Goal: Find specific page/section: Find specific page/section

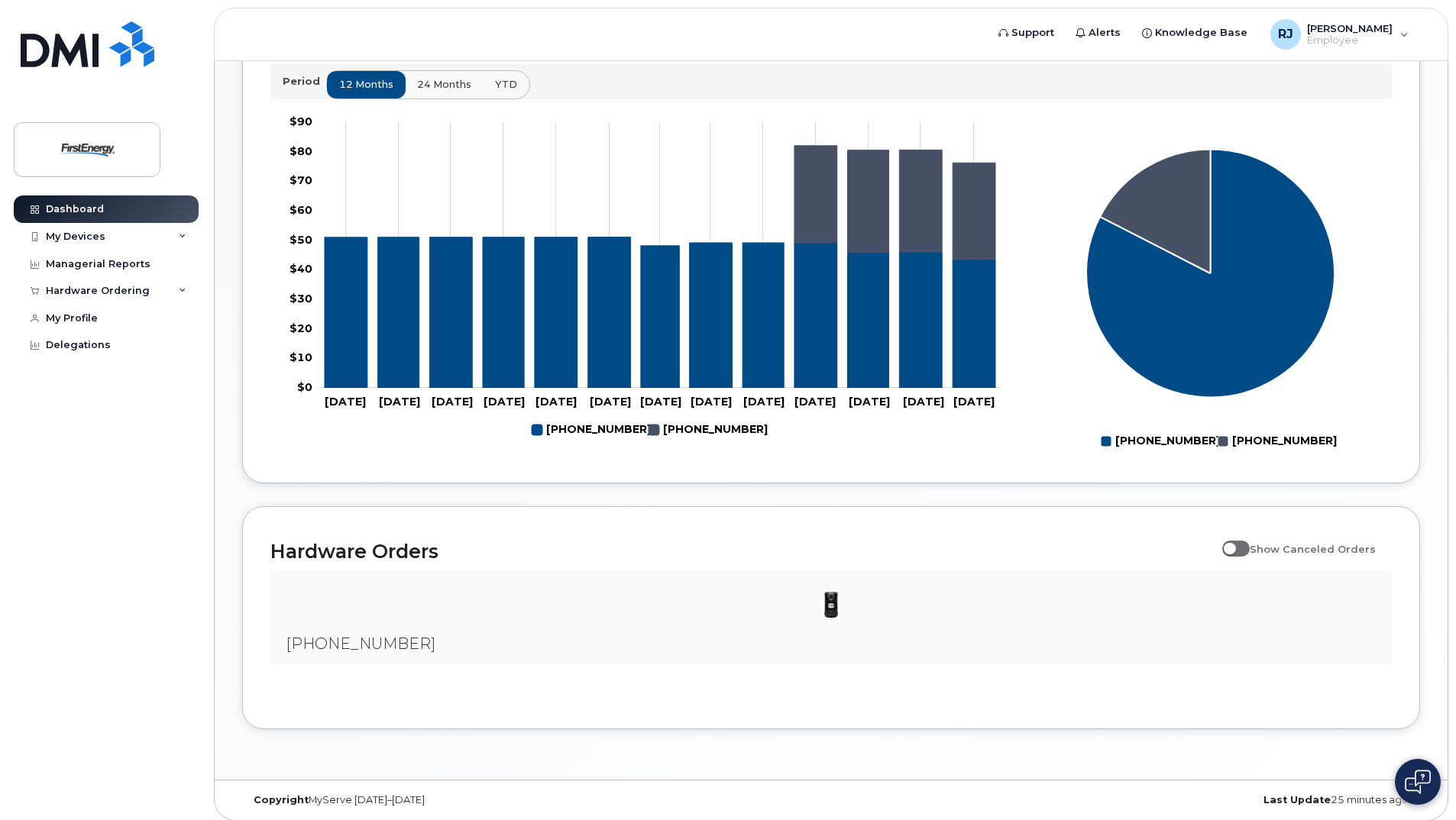
scroll to position [612, 0]
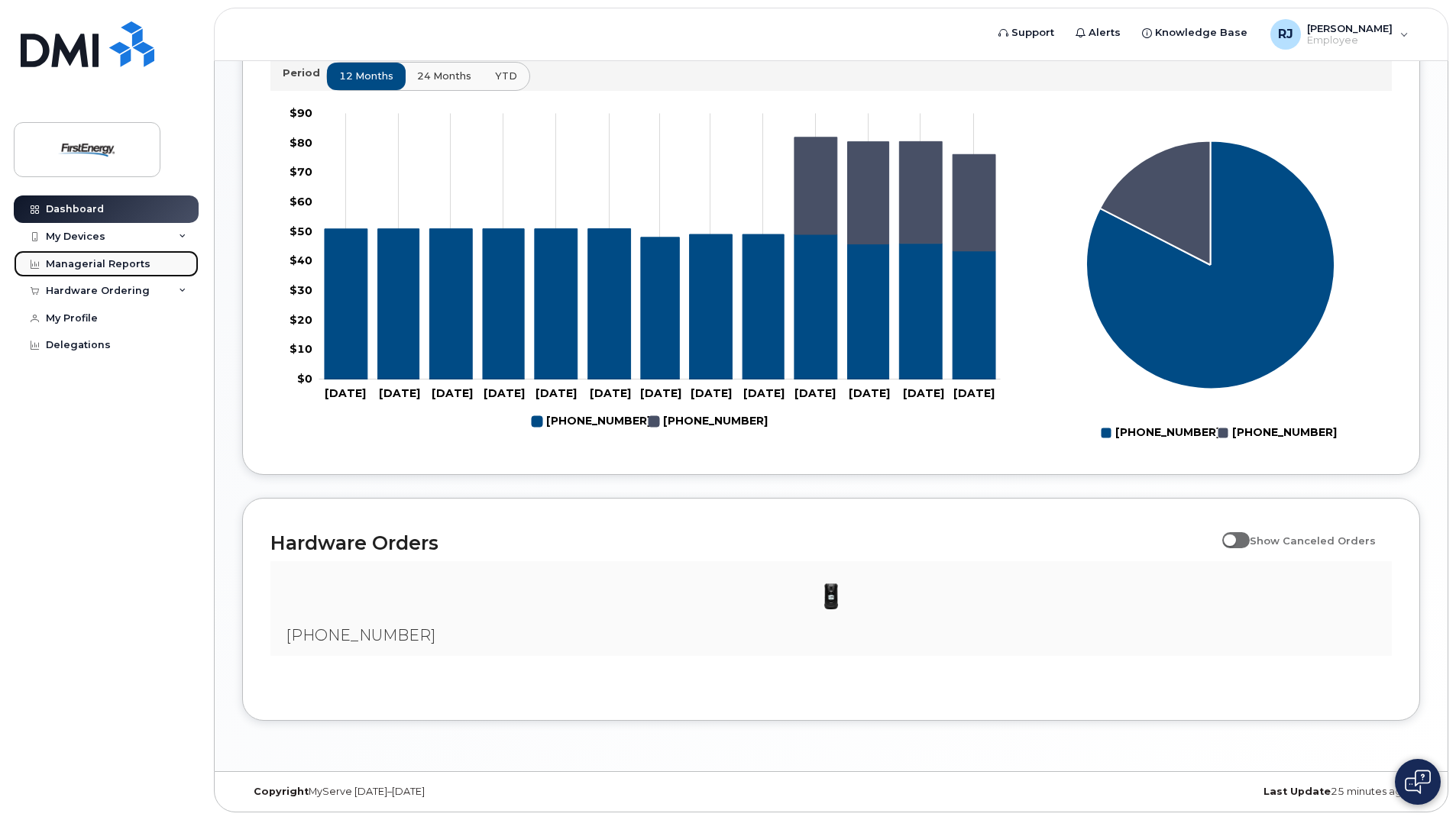
click at [95, 267] on div "Managerial Reports" at bounding box center [98, 264] width 104 height 12
click at [52, 264] on div "Managerial Reports" at bounding box center [98, 264] width 104 height 12
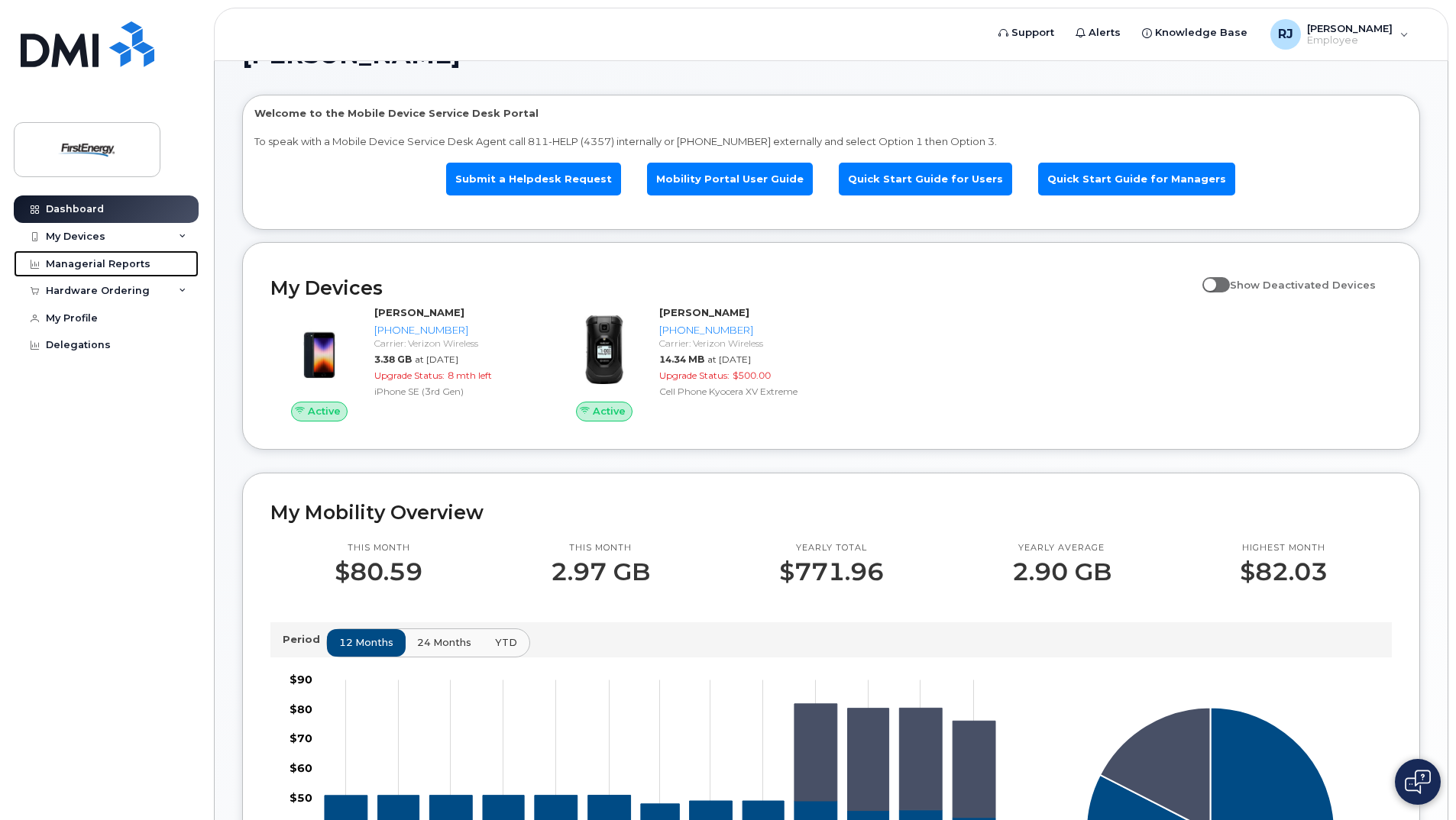
scroll to position [2, 0]
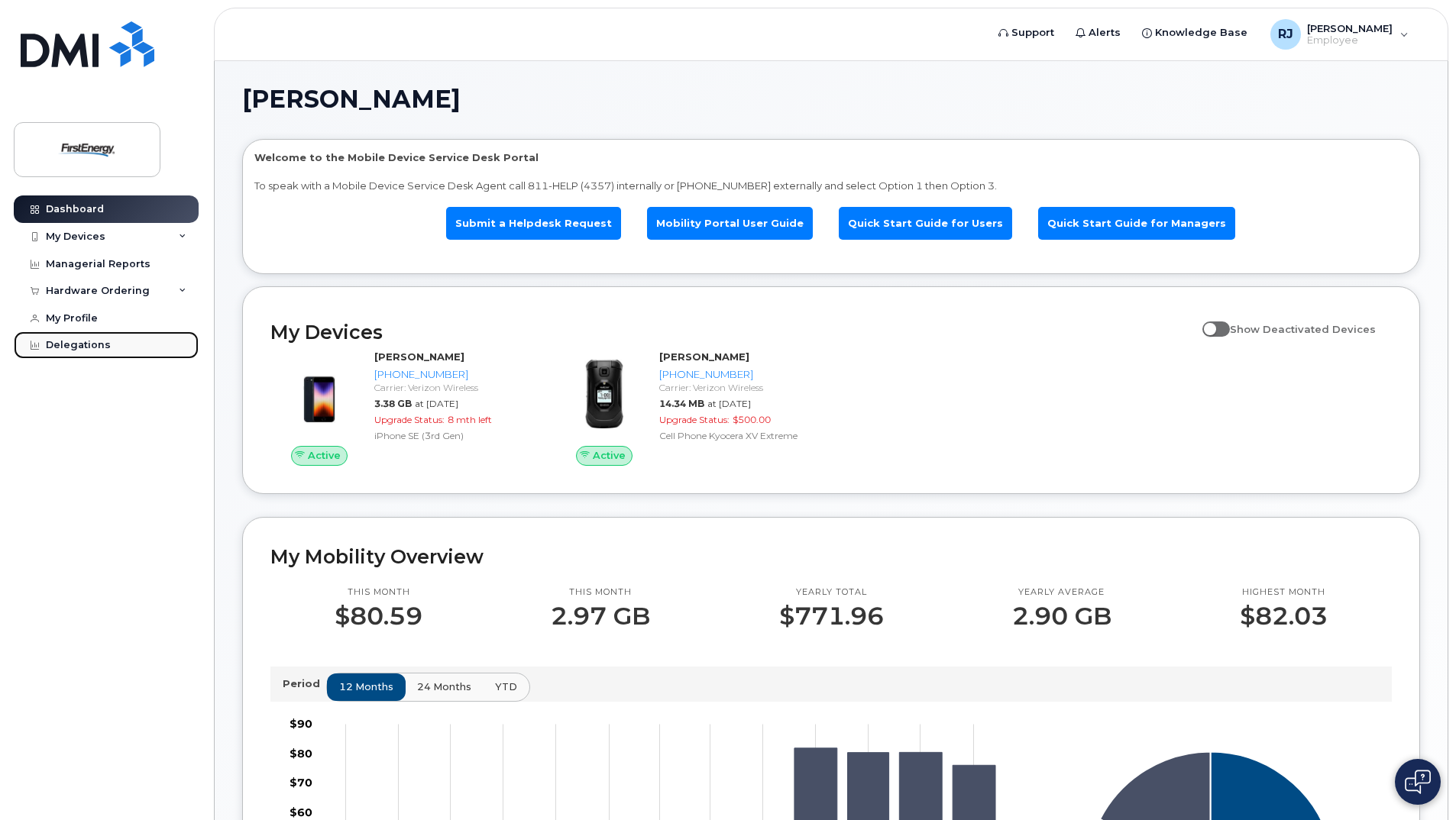
click at [76, 338] on link "Delegations" at bounding box center [106, 346] width 185 height 28
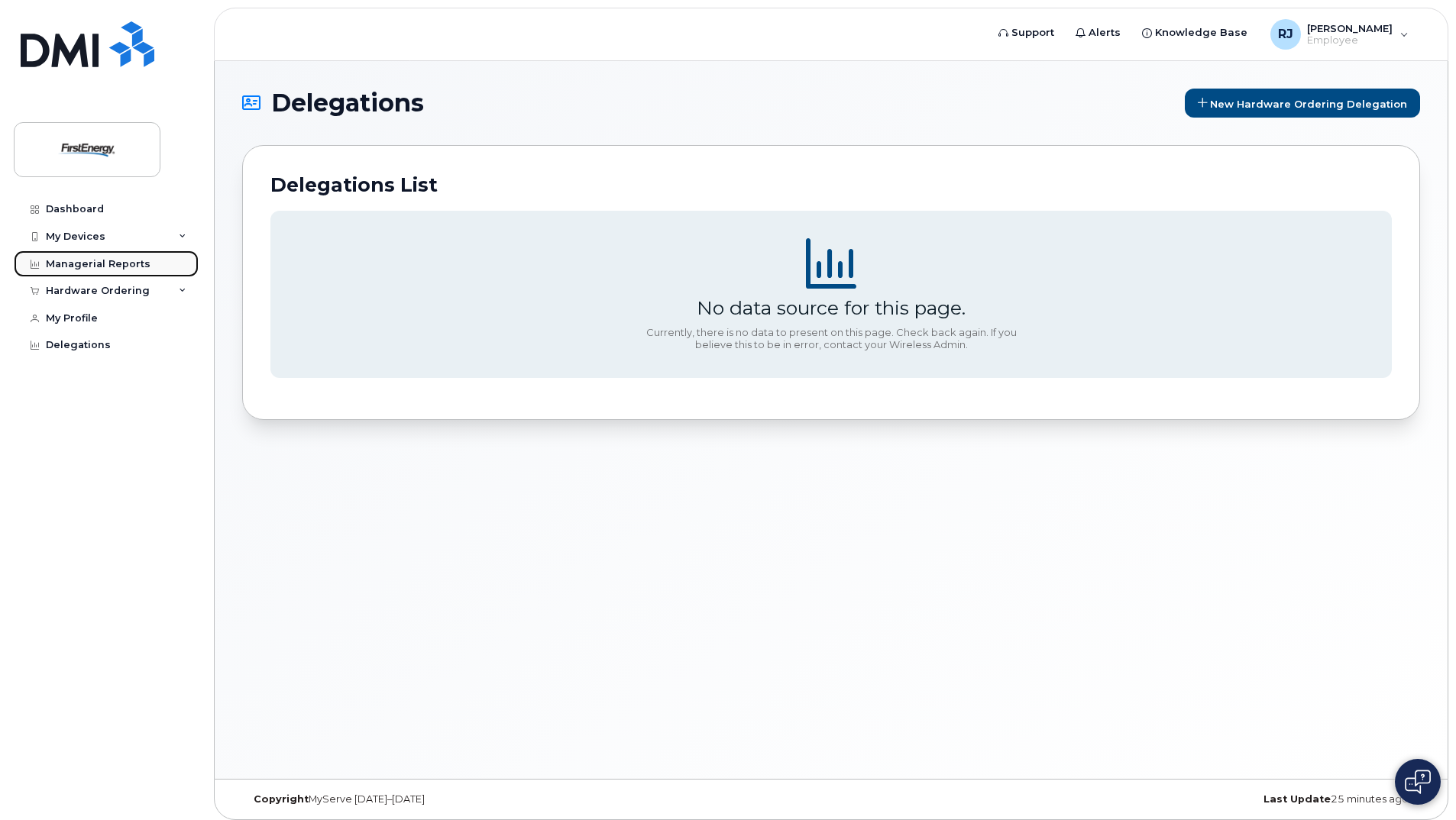
click at [94, 269] on div "Managerial Reports" at bounding box center [98, 264] width 104 height 12
